Goal: Task Accomplishment & Management: Manage account settings

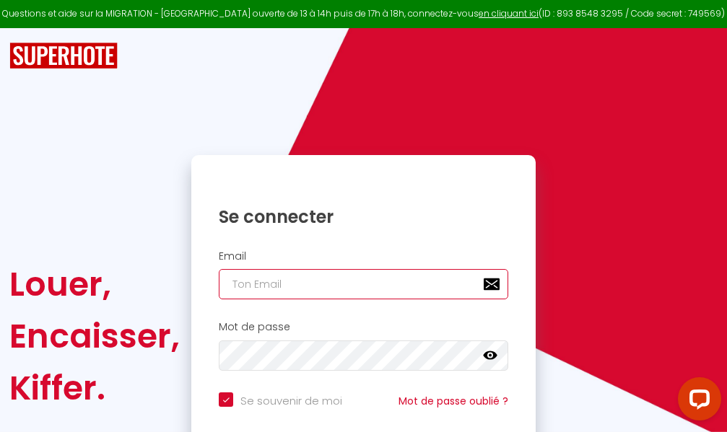
click at [385, 285] on input "email" at bounding box center [363, 284] width 289 height 30
type input "m"
checkbox input "true"
type input "ma"
checkbox input "true"
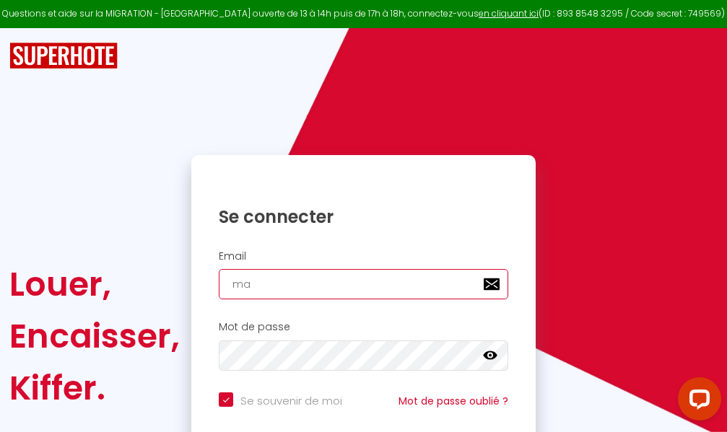
type input "mar"
checkbox input "true"
type input "marc"
checkbox input "true"
type input "marcd"
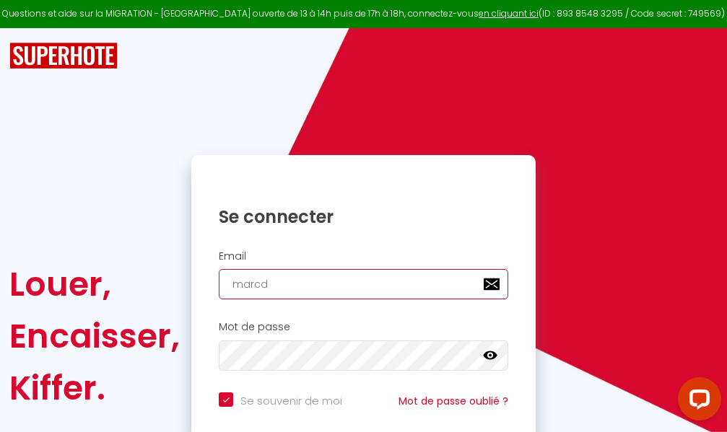
checkbox input "true"
type input "marcdp"
checkbox input "true"
type input "marcdpo"
checkbox input "true"
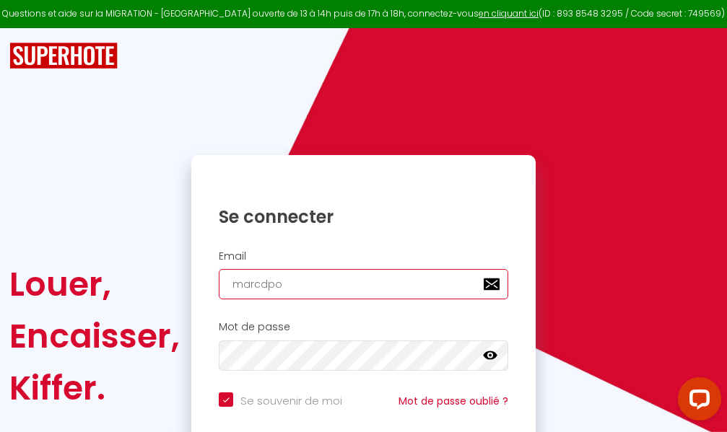
type input "marcdpoz"
checkbox input "true"
type input "marcdpoz."
checkbox input "true"
type input "marcdpoz.l"
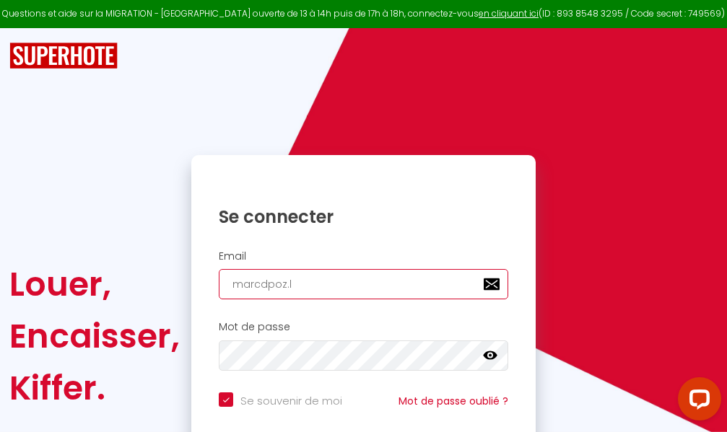
checkbox input "true"
type input "marcdpoz.lo"
checkbox input "true"
type input "marcdpoz.loc"
checkbox input "true"
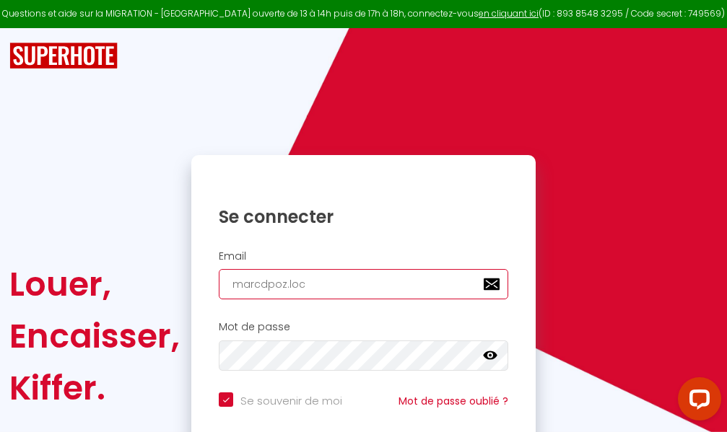
type input "marcdpoz.loca"
checkbox input "true"
type input "marcdpoz.locat"
checkbox input "true"
type input "marcdpoz.locati"
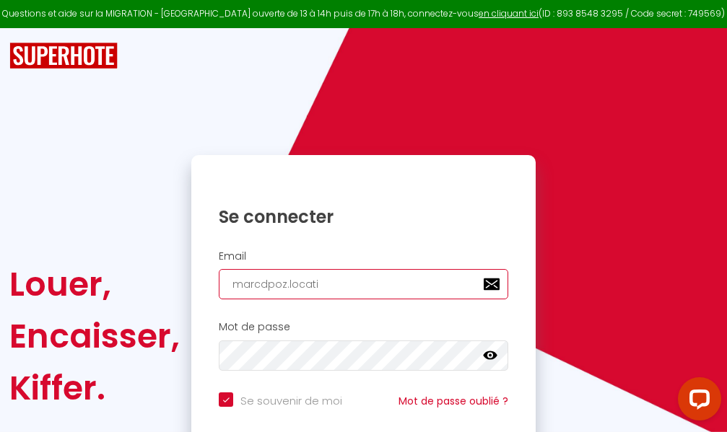
checkbox input "true"
type input "marcdpoz.locatio"
checkbox input "true"
type input "marcdpoz.location"
checkbox input "true"
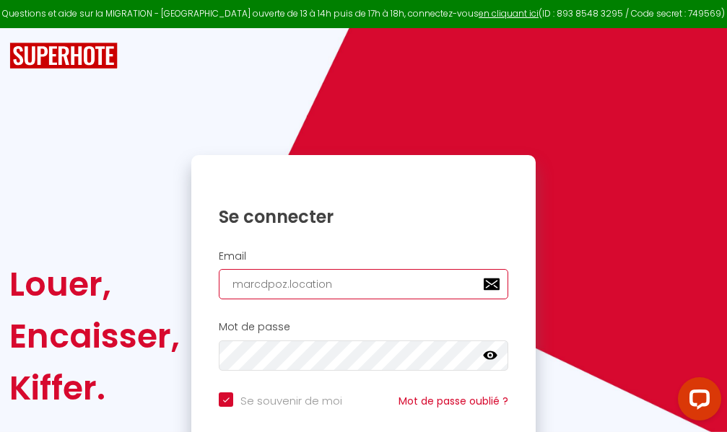
type input "marcdpoz.location@"
checkbox input "true"
type input "marcdpoz.location@g"
checkbox input "true"
type input "marcdpoz.location@gm"
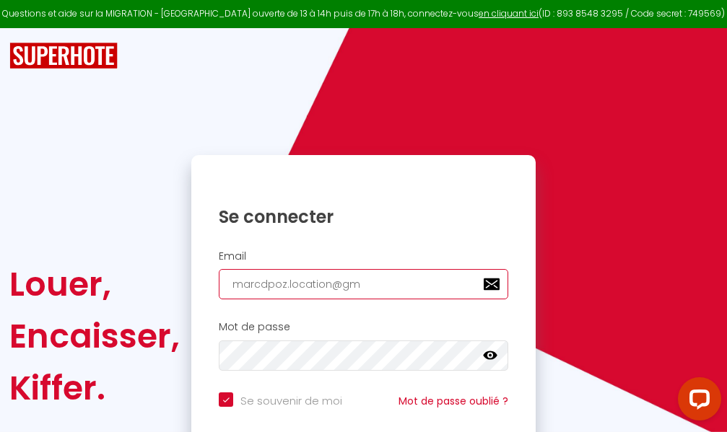
checkbox input "true"
type input "marcdpoz.location@gma"
checkbox input "true"
type input "marcdpoz.location@gmai"
checkbox input "true"
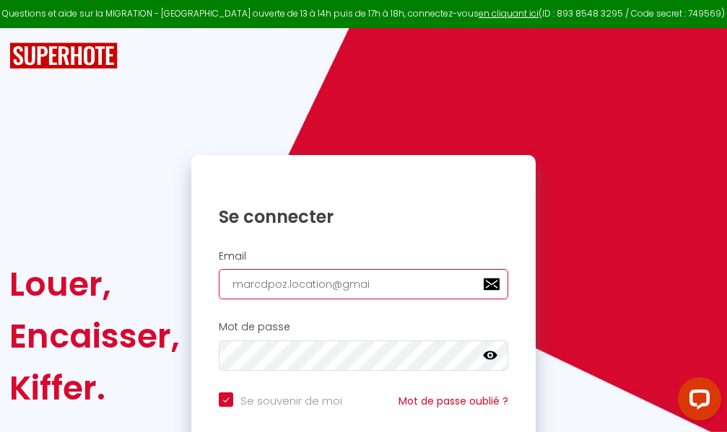
type input "[EMAIL_ADDRESS]"
checkbox input "true"
type input "[EMAIL_ADDRESS]."
checkbox input "true"
type input "marcdpoz.location@gmail.c"
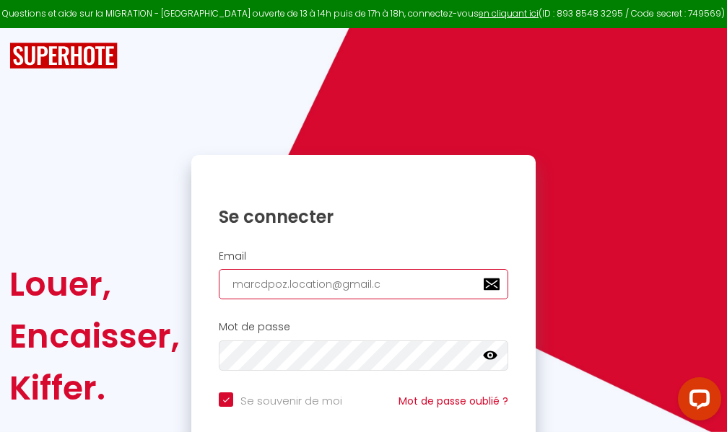
checkbox input "true"
type input "[EMAIL_ADDRESS][DOMAIN_NAME]"
checkbox input "true"
type input "[EMAIL_ADDRESS][DOMAIN_NAME]"
checkbox input "true"
